Goal: Task Accomplishment & Management: Use online tool/utility

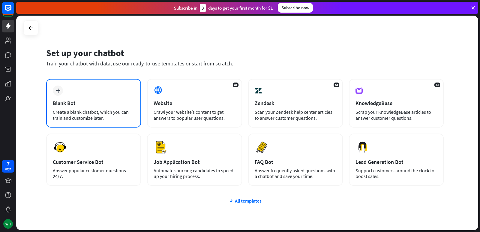
click at [82, 98] on div "plus Blank Bot Create a blank chatbot, which you can train and customize later." at bounding box center [93, 103] width 95 height 49
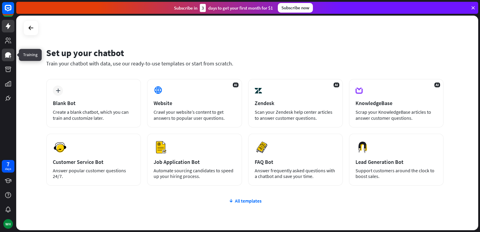
click at [10, 54] on icon at bounding box center [8, 54] width 6 height 5
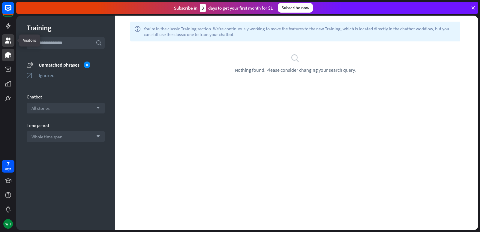
click at [8, 39] on icon at bounding box center [8, 40] width 6 height 6
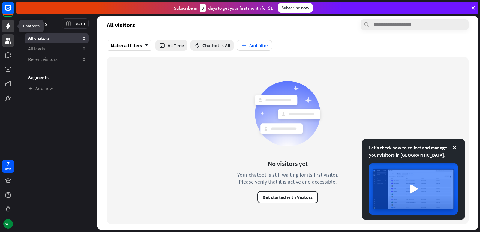
click at [10, 32] on link at bounding box center [8, 26] width 13 height 13
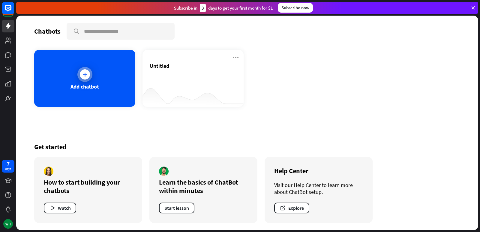
click at [109, 80] on div "Add chatbot" at bounding box center [84, 78] width 101 height 57
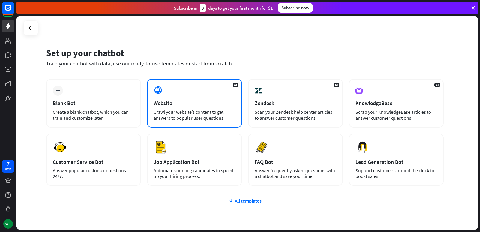
click at [179, 109] on div "Crawl your website’s content to get answers to popular user questions." at bounding box center [194, 115] width 82 height 12
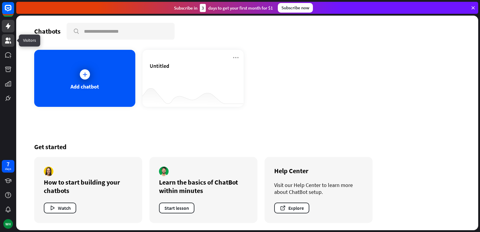
click at [5, 42] on icon at bounding box center [7, 40] width 7 height 7
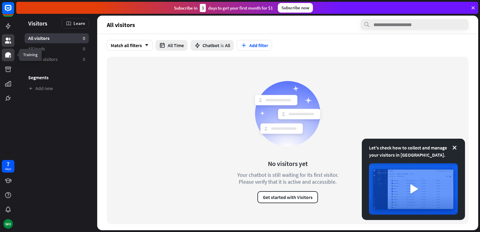
click at [11, 57] on icon at bounding box center [7, 54] width 7 height 7
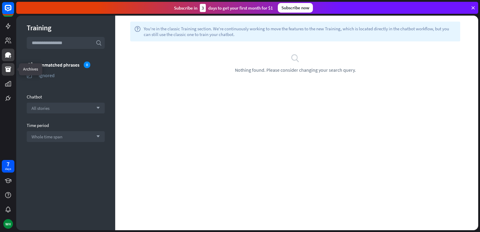
click at [10, 69] on icon at bounding box center [8, 69] width 6 height 5
